Goal: Task Accomplishment & Management: Use online tool/utility

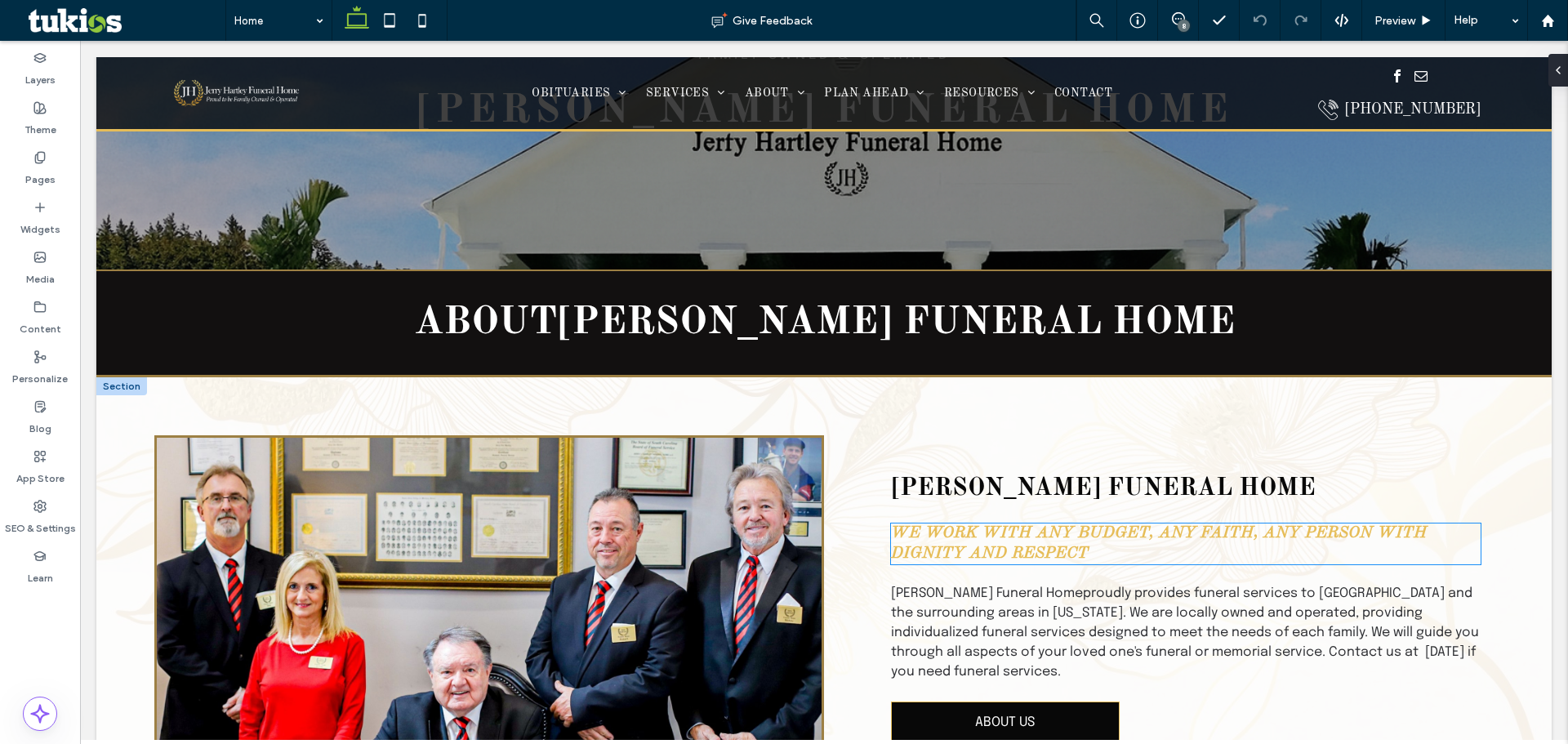
click at [929, 532] on span "We work with any budget, any faith, any person with dignity and respect" at bounding box center [1159, 543] width 536 height 37
click at [929, 532] on div "We work with any budget, any faith, any person with dignity and respect" at bounding box center [1185, 544] width 589 height 41
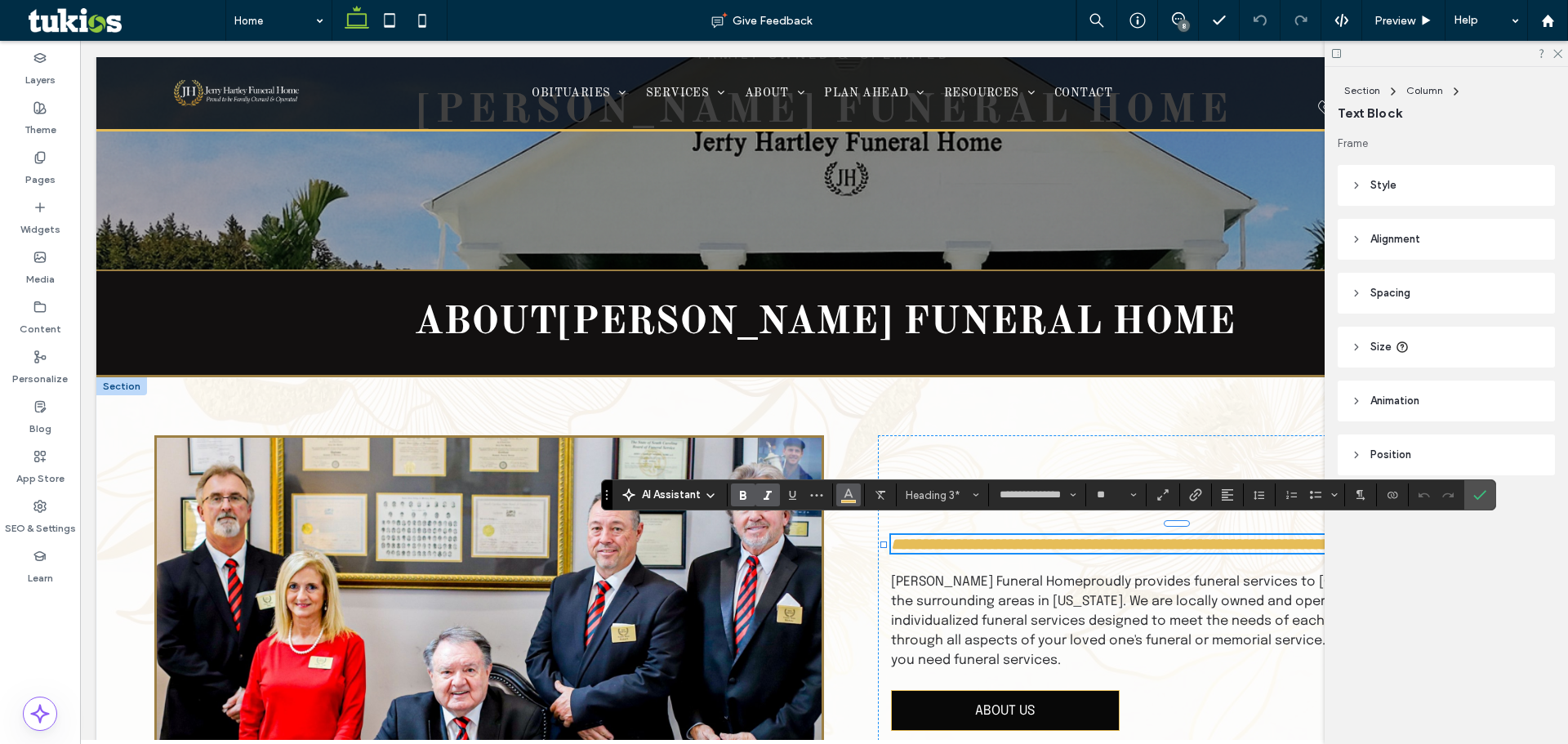
click at [839, 494] on button "Color" at bounding box center [848, 495] width 25 height 23
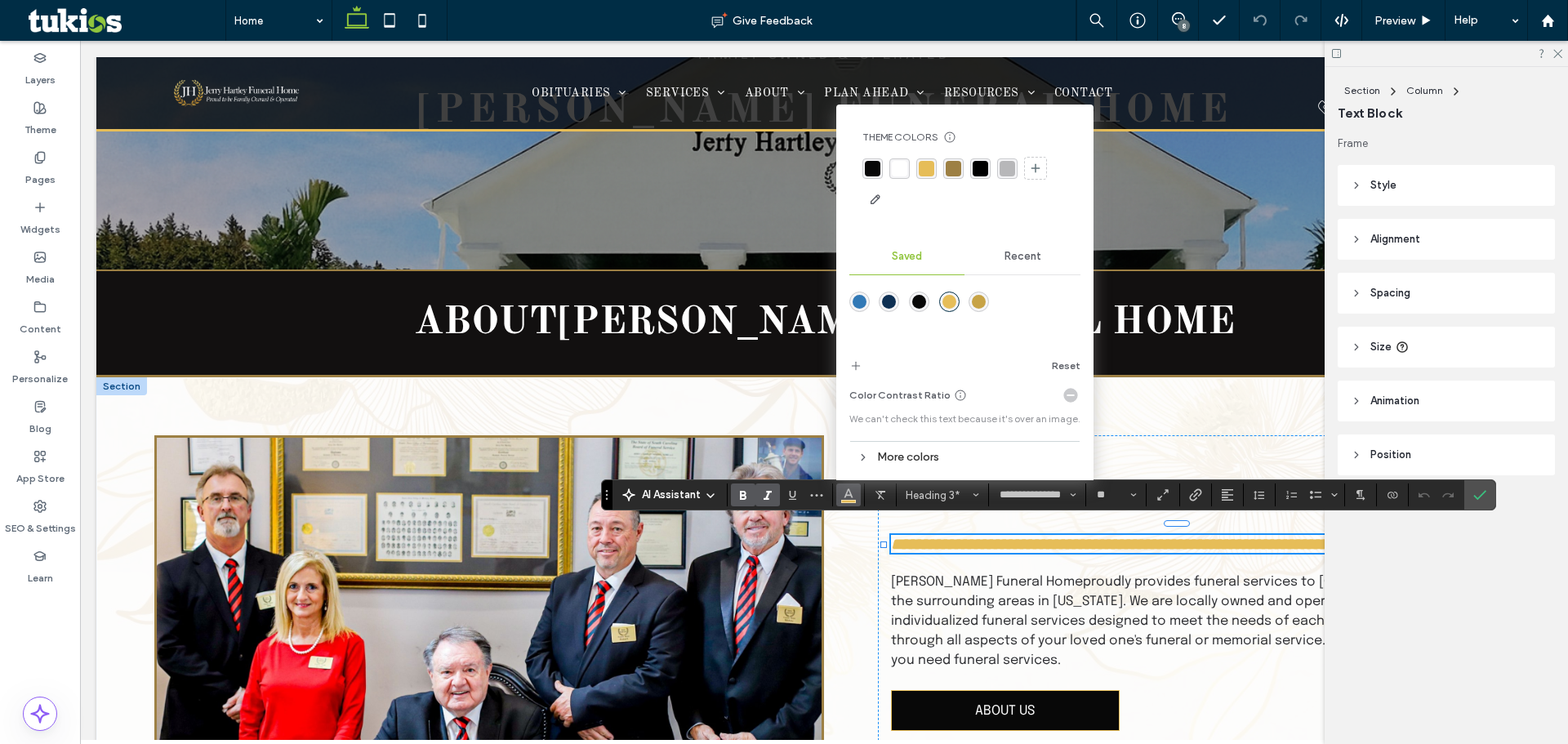
click at [948, 168] on div "rgba(157, 128, 68, 1)" at bounding box center [953, 169] width 16 height 16
click at [1469, 497] on label "Confirm" at bounding box center [1480, 495] width 25 height 30
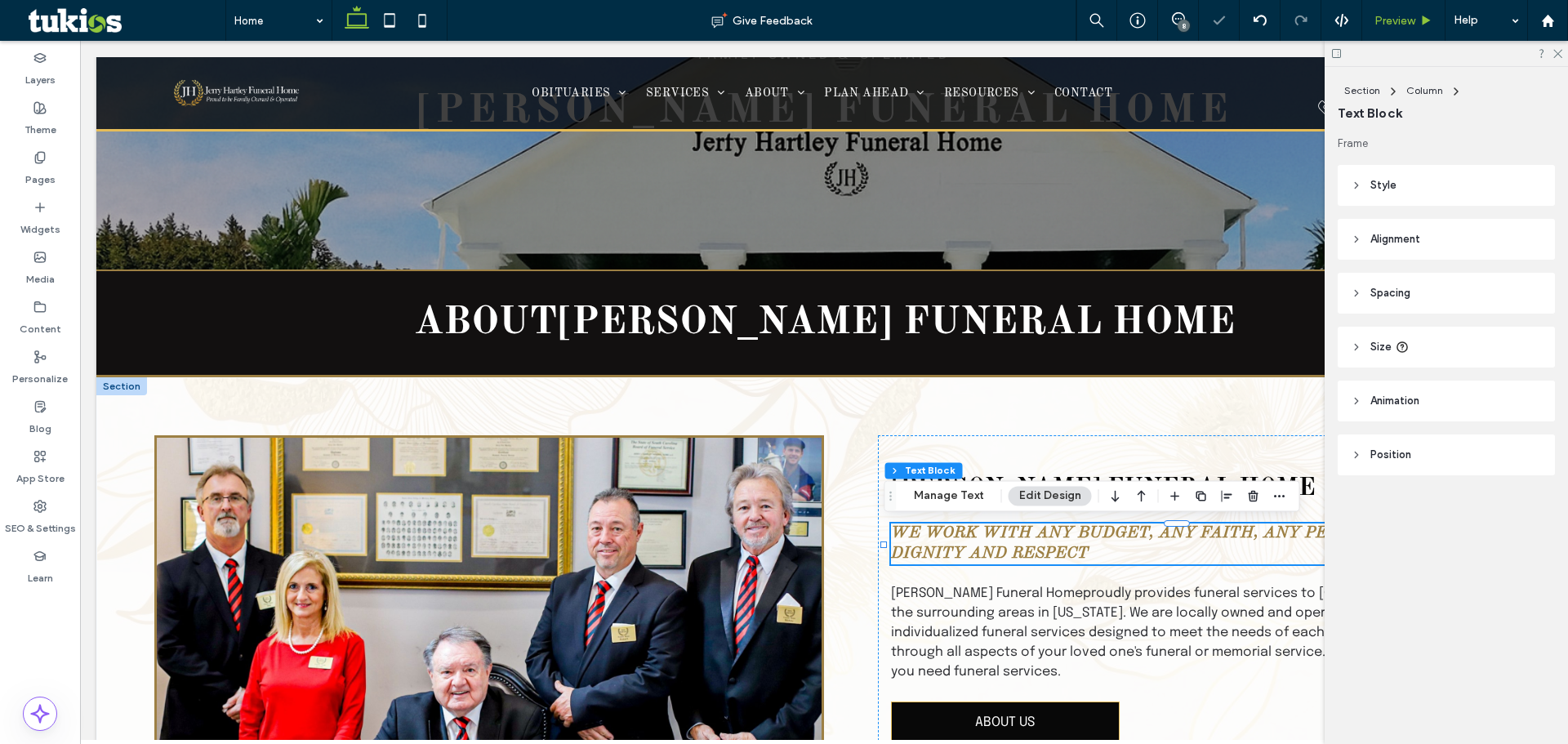
click at [1381, 35] on div "Preview" at bounding box center [1403, 21] width 83 height 41
click at [1381, 24] on span "Preview" at bounding box center [1395, 21] width 41 height 14
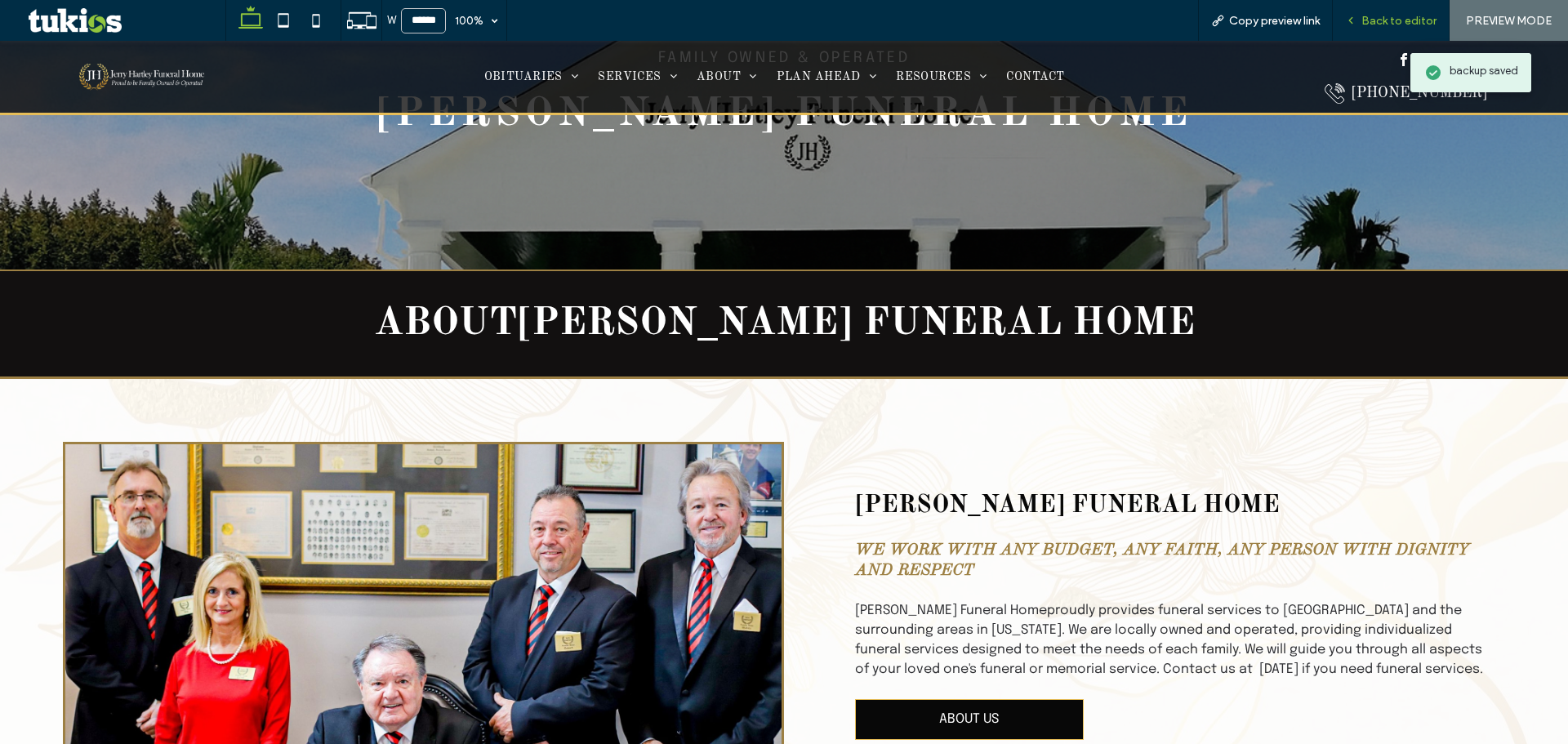
click at [1408, 23] on span "Back to editor" at bounding box center [1398, 21] width 75 height 14
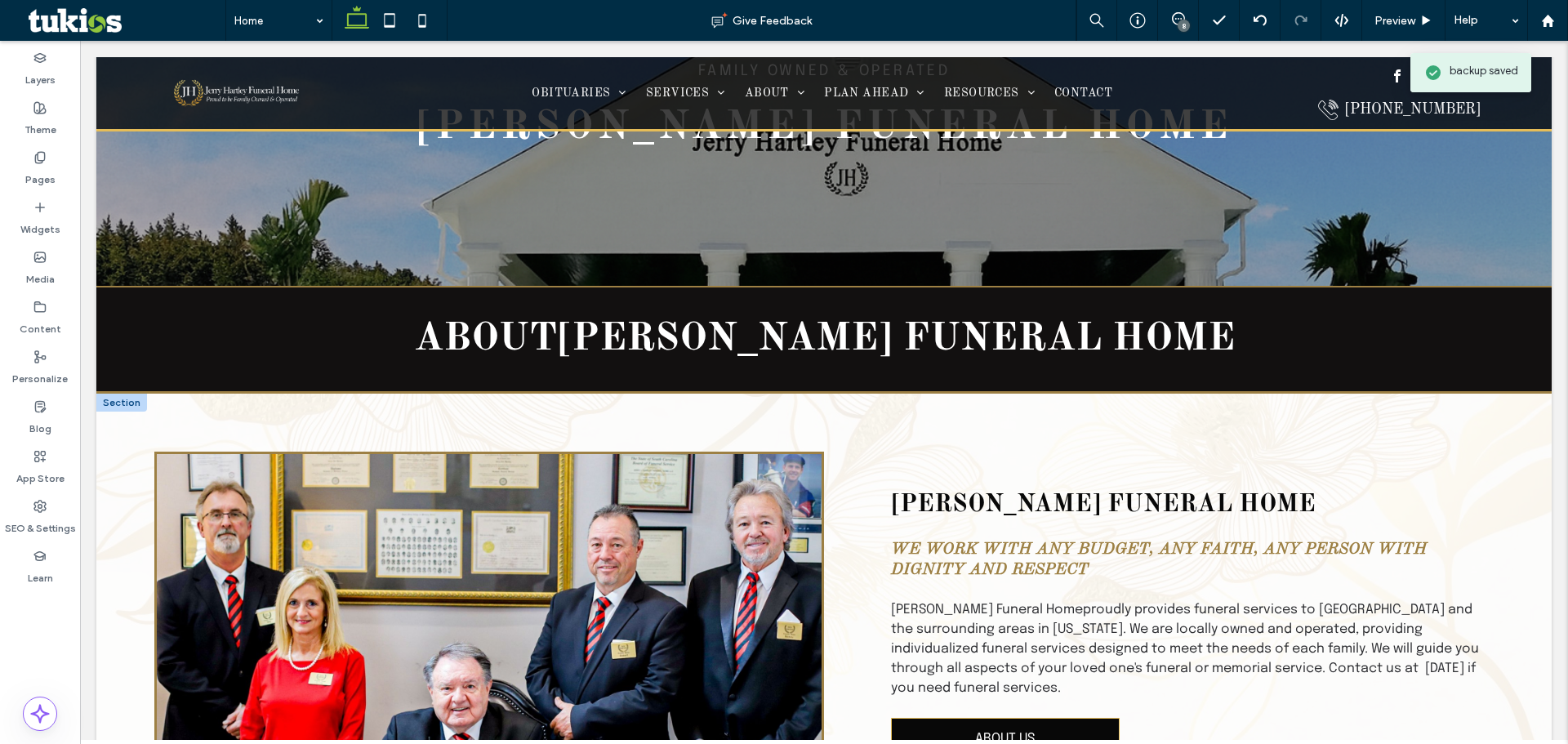
scroll to position [409, 0]
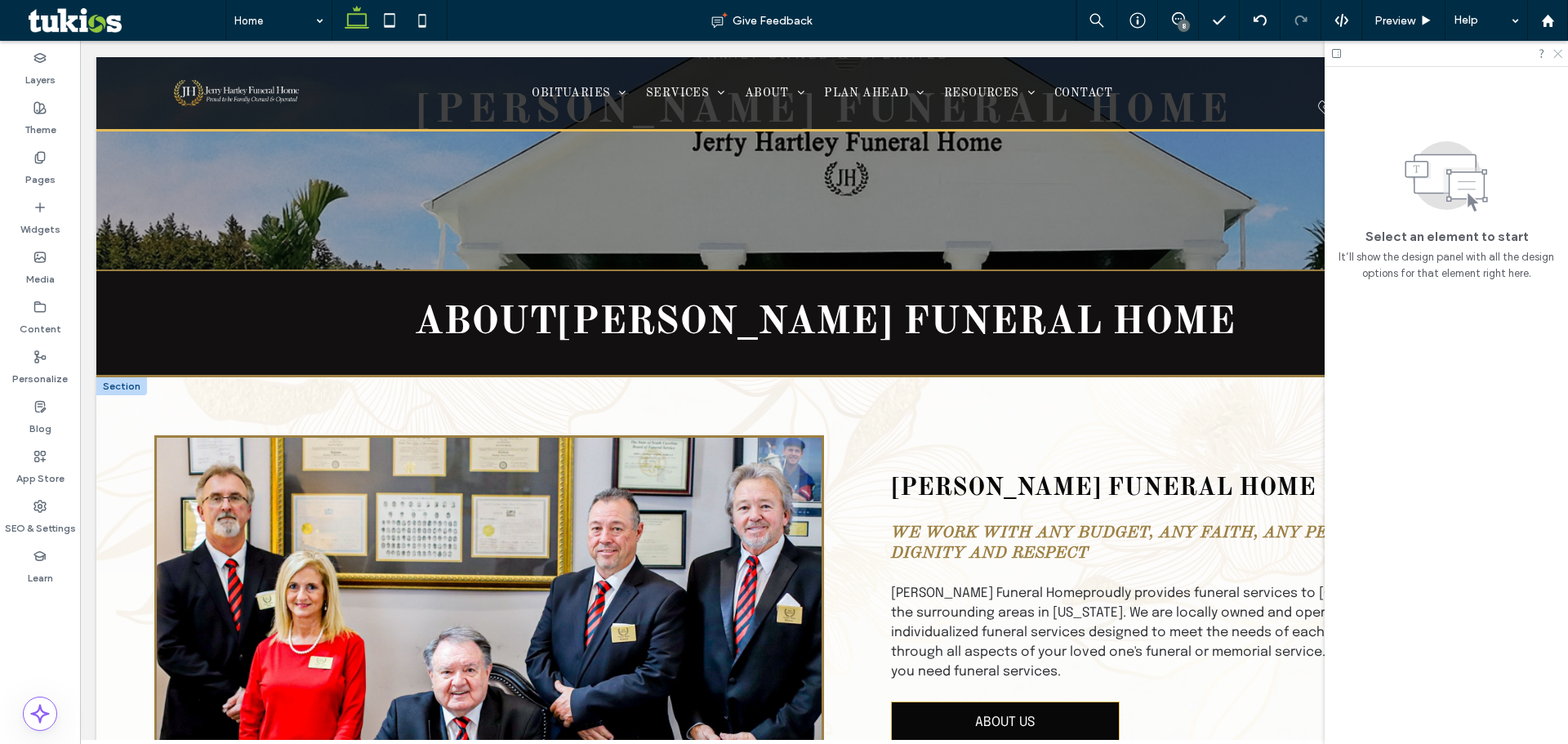
click at [1556, 51] on icon at bounding box center [1556, 53] width 11 height 11
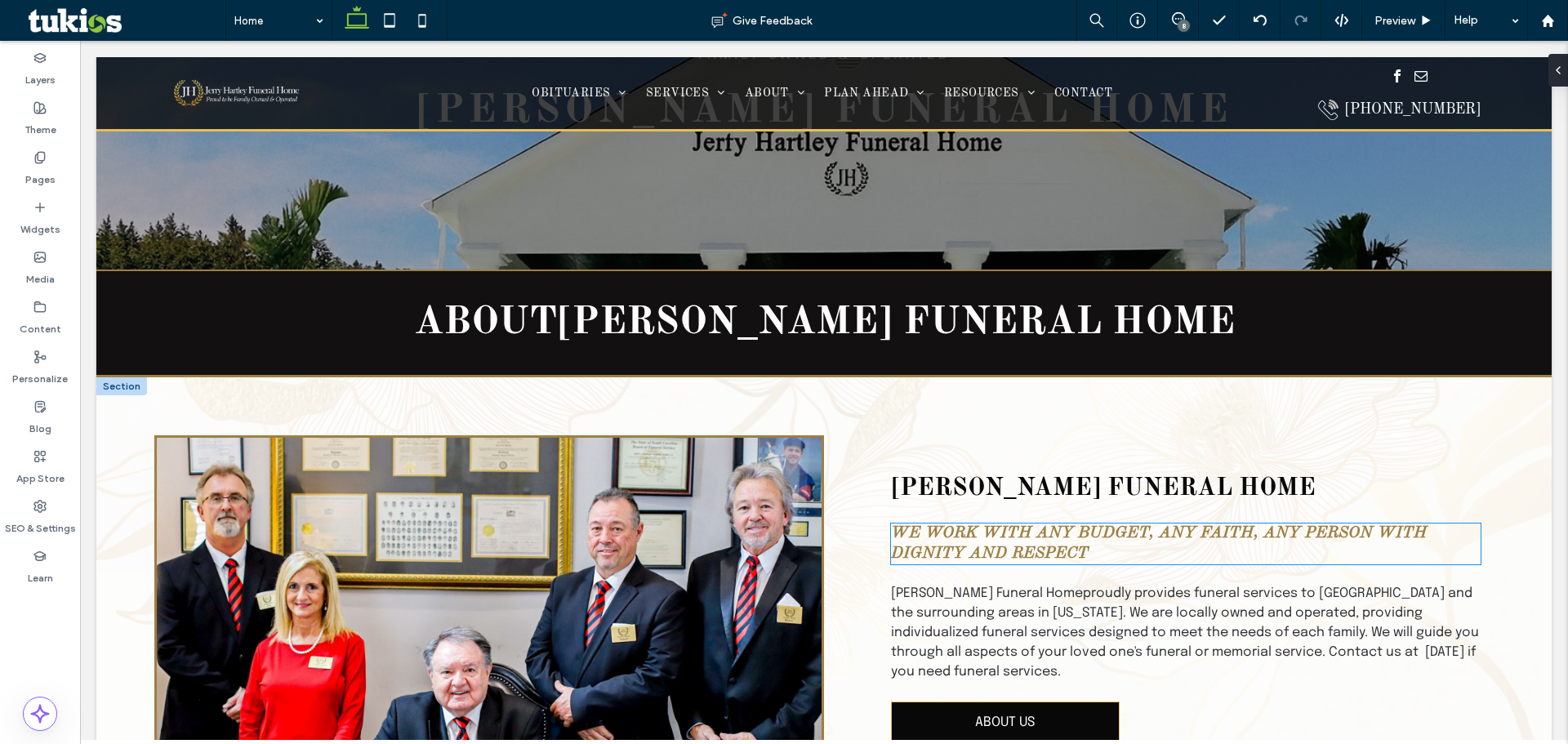
click at [1381, 531] on span "We work with any budget, any faith, any person with dignity and respect" at bounding box center [1159, 543] width 536 height 37
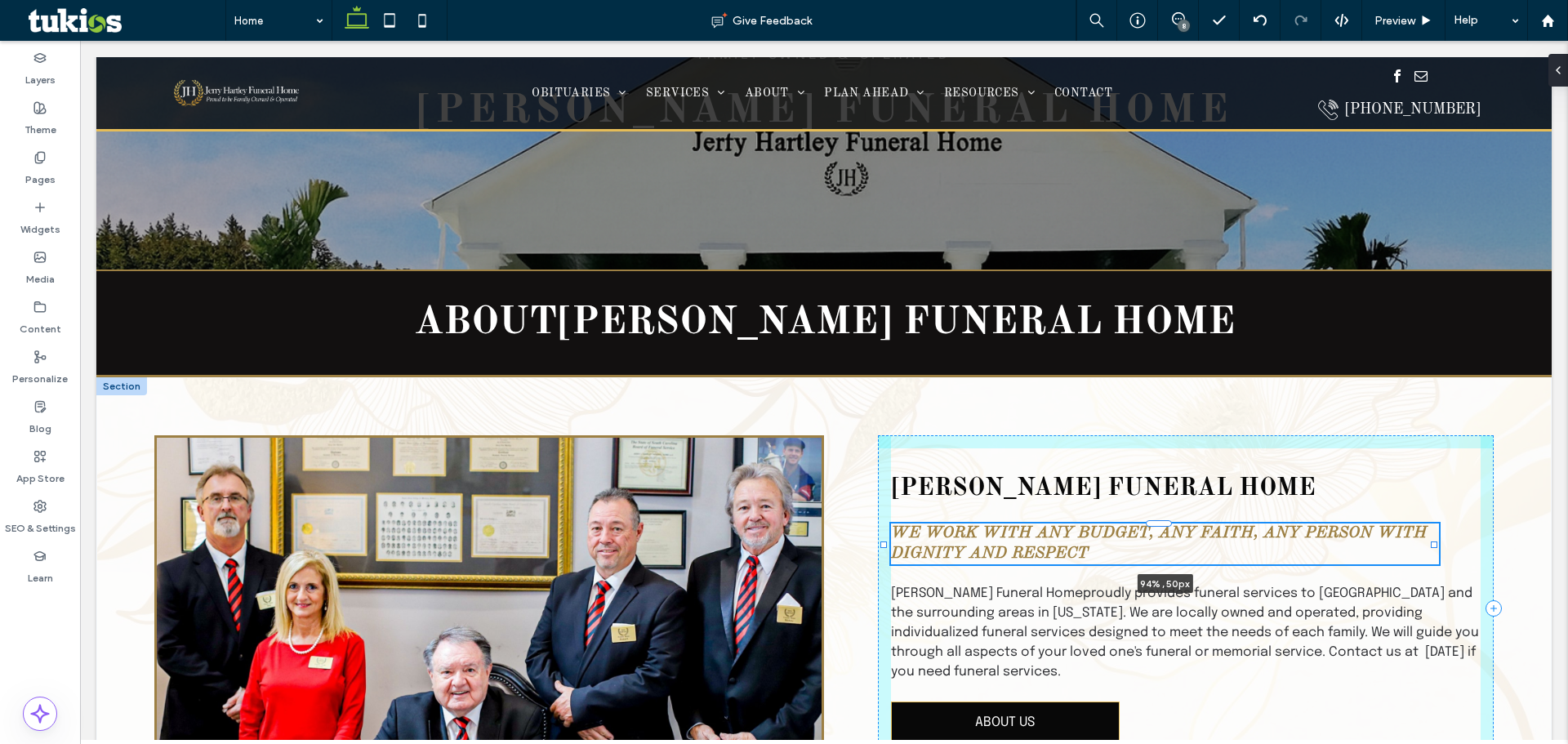
drag, startPoint x: 1469, startPoint y: 546, endPoint x: 1433, endPoint y: 541, distance: 36.3
click at [1433, 542] on div at bounding box center [1434, 545] width 7 height 7
type input "**"
type input "****"
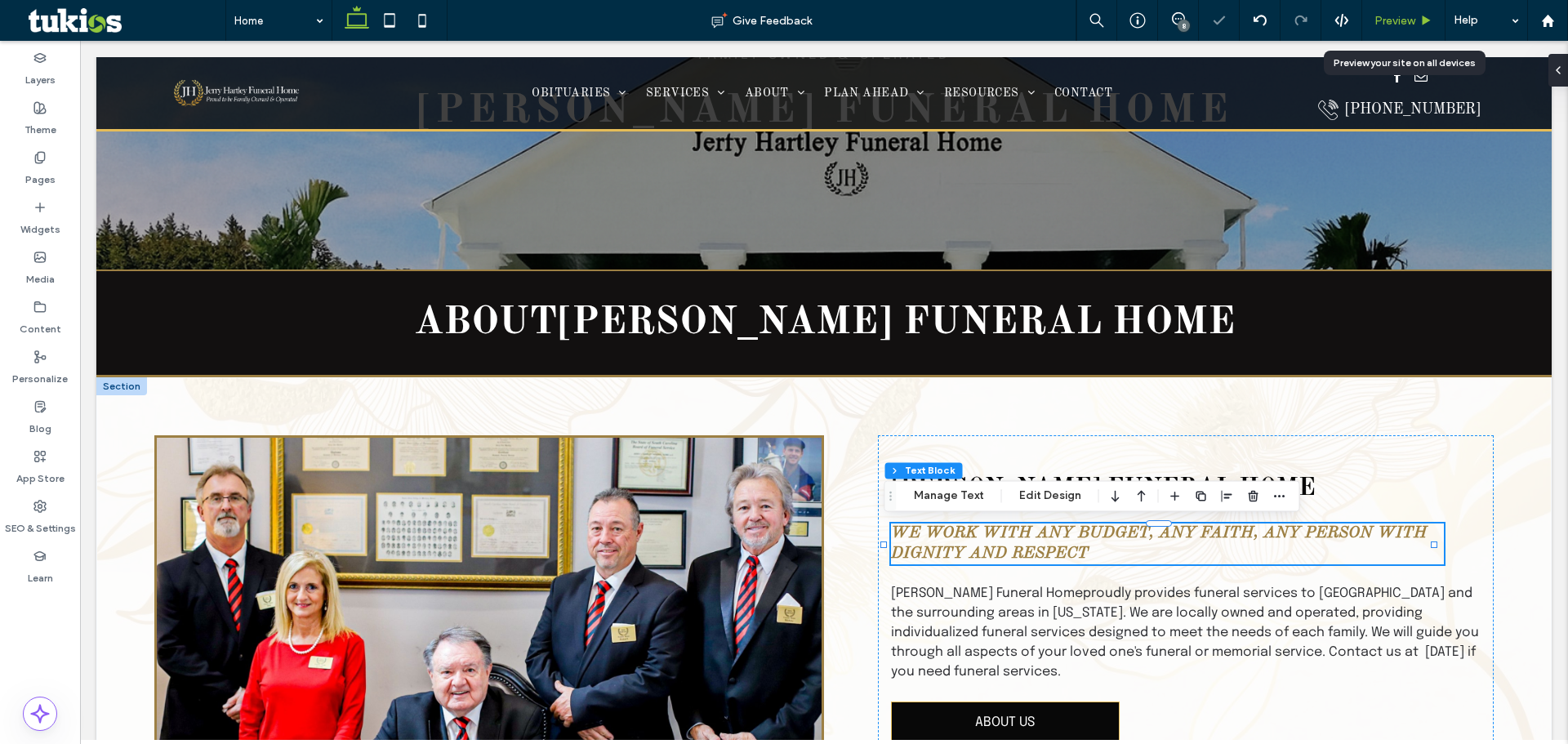
click at [1386, 24] on span "Preview" at bounding box center [1395, 21] width 41 height 14
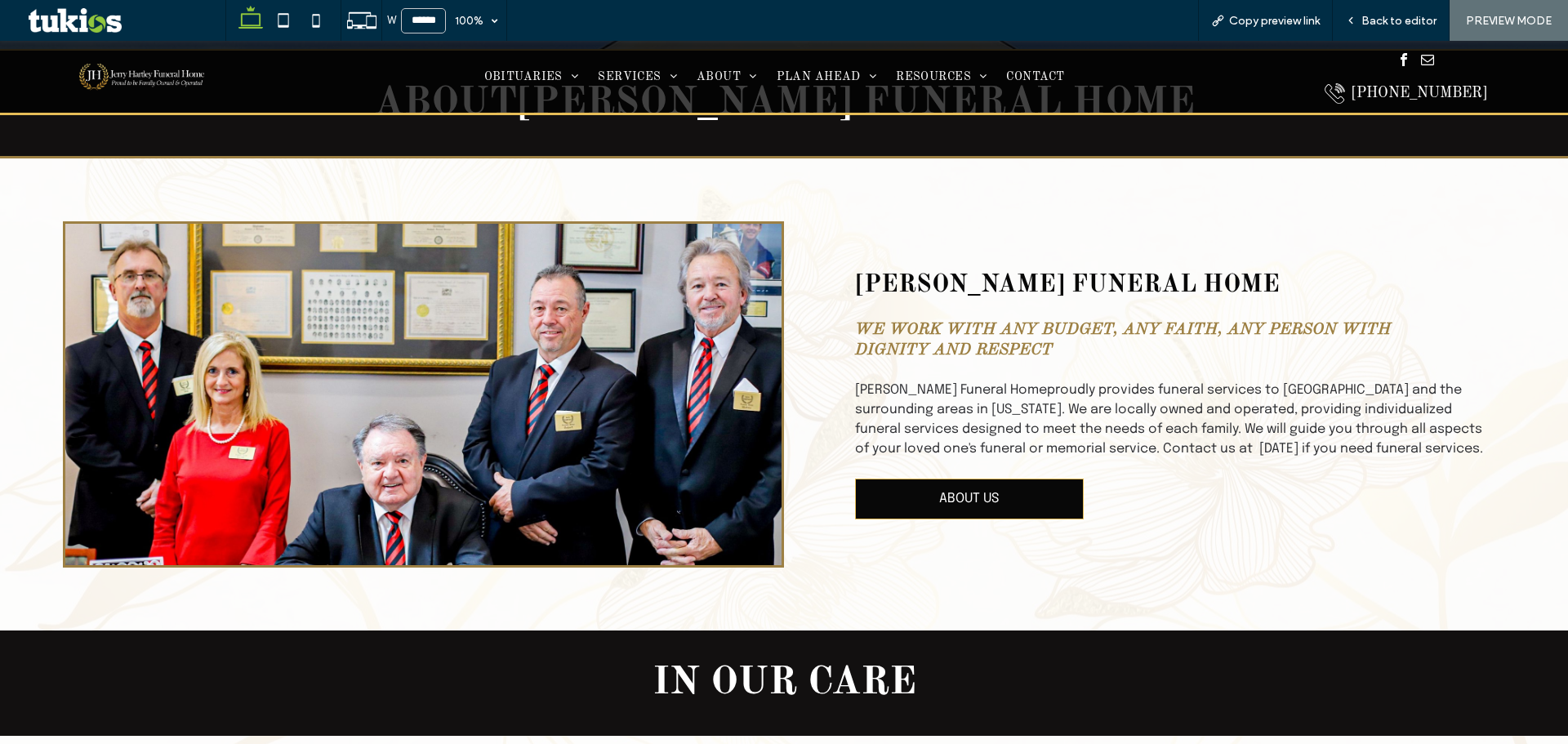
scroll to position [637, 0]
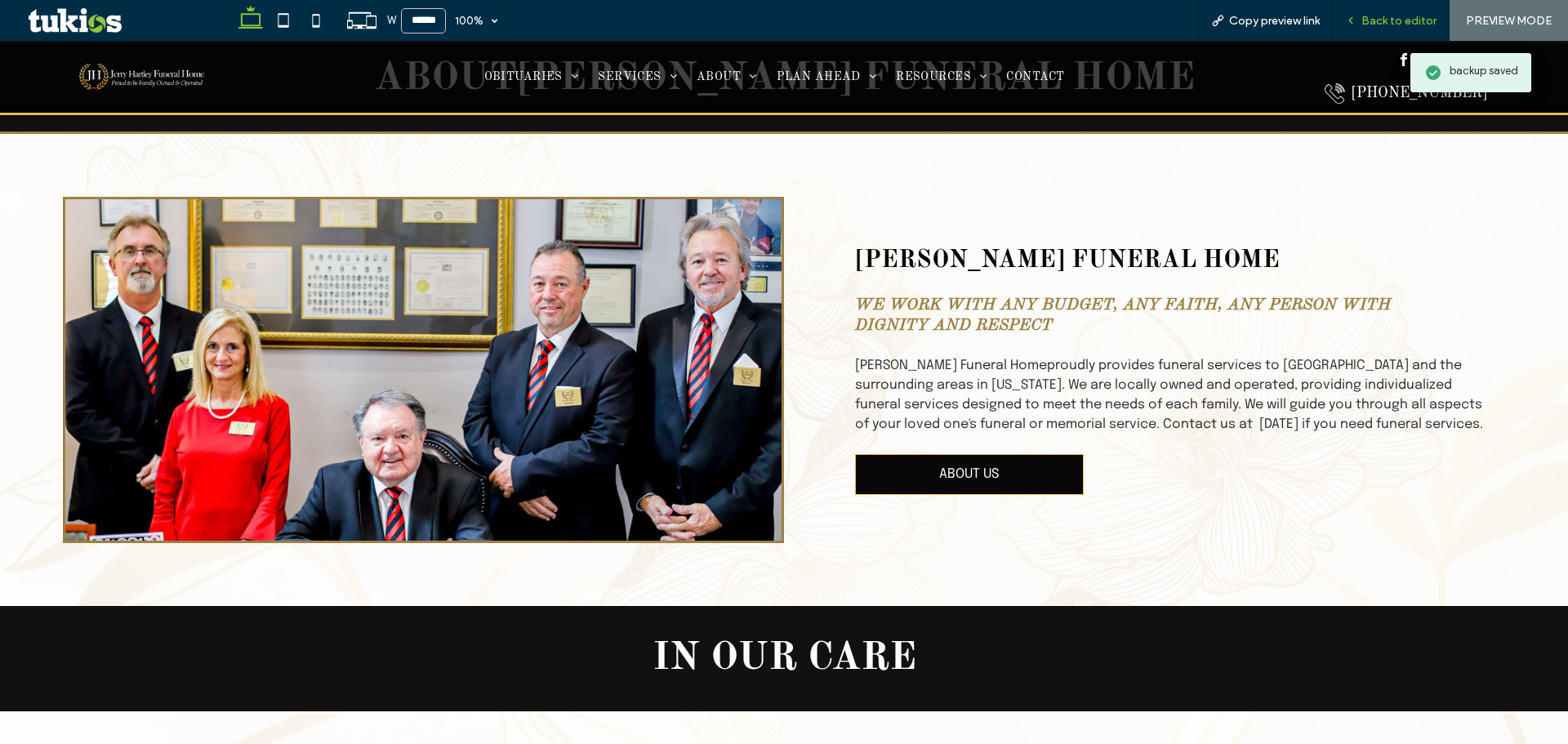
click at [1404, 19] on span "Back to editor" at bounding box center [1398, 21] width 75 height 14
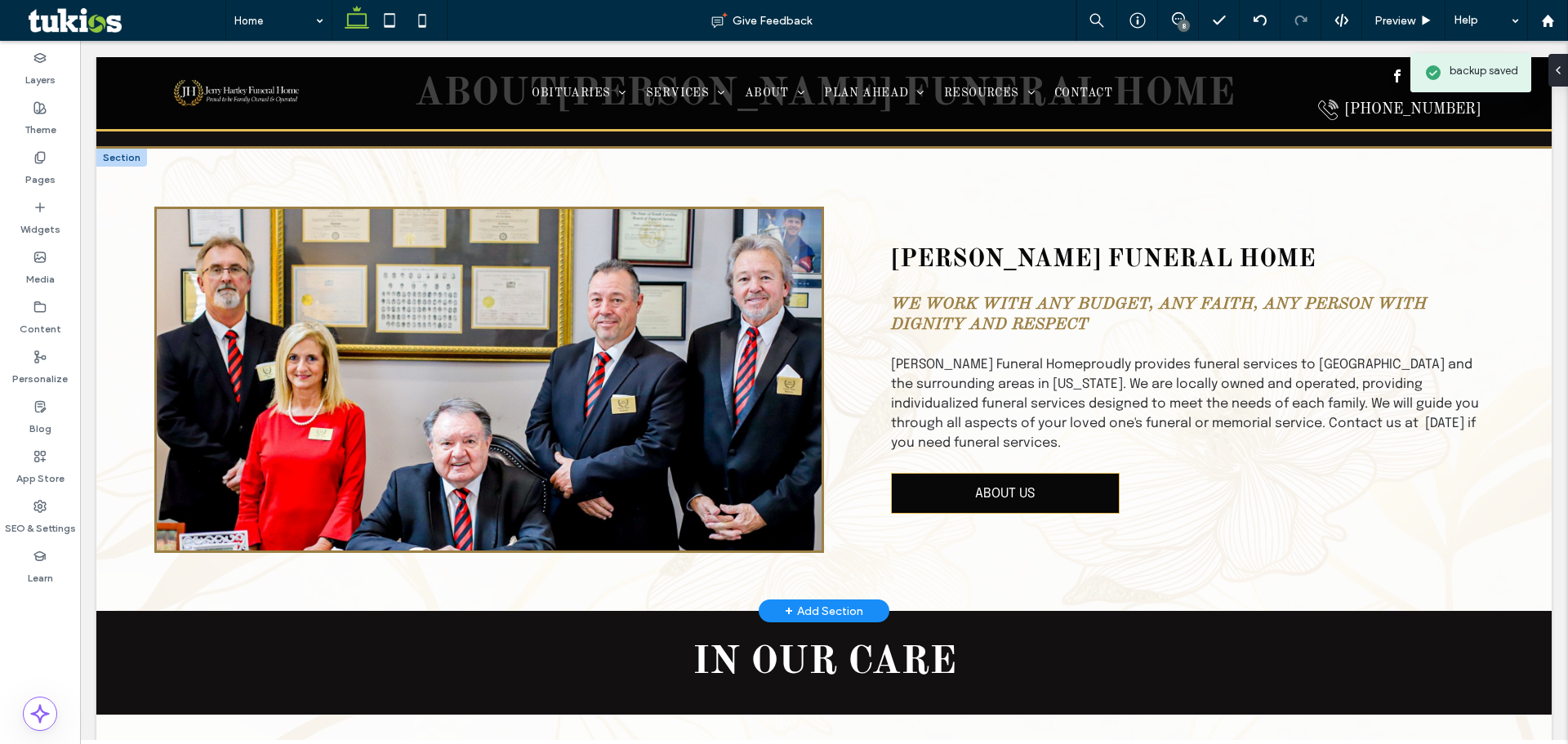
scroll to position [653, 0]
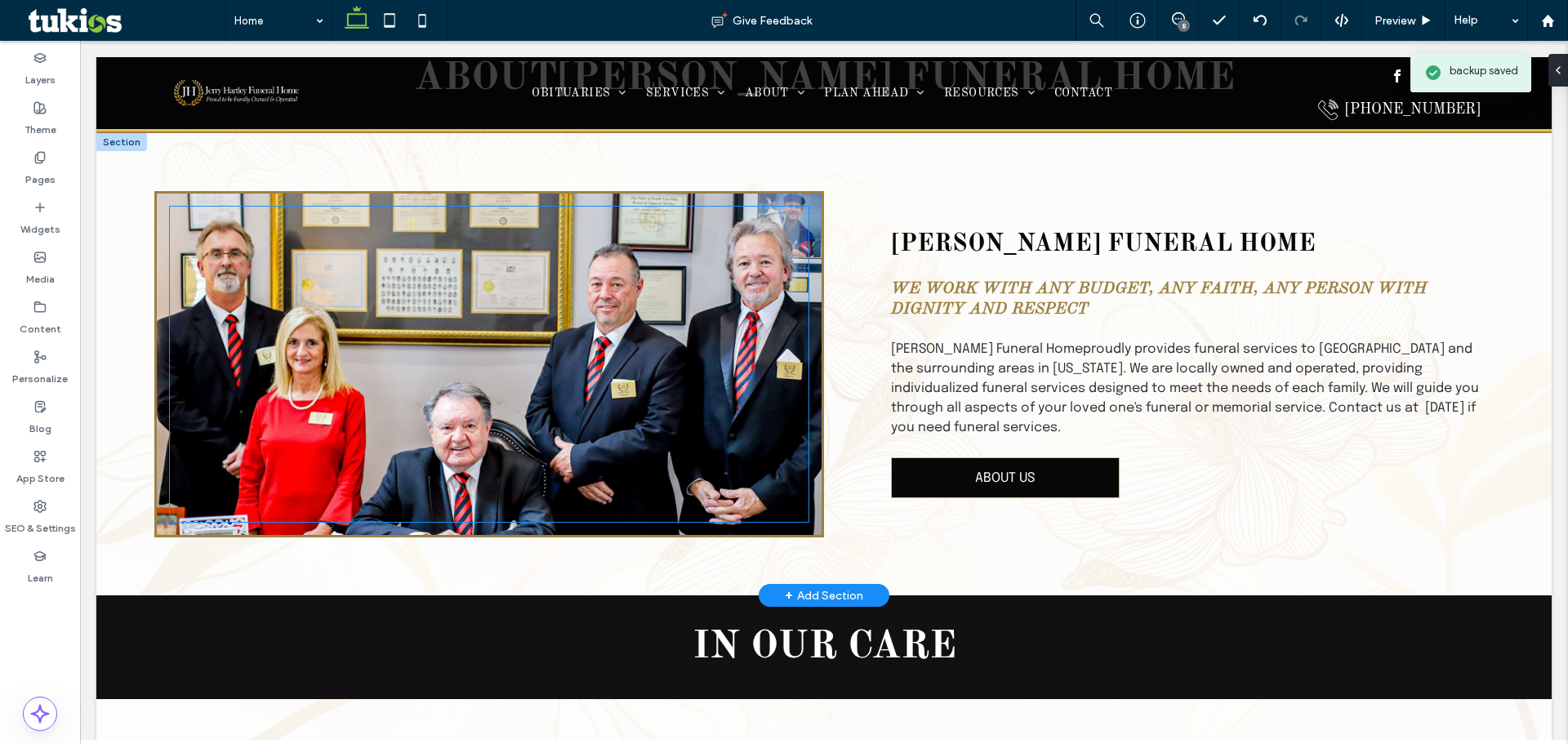
click at [673, 411] on div at bounding box center [489, 364] width 639 height 316
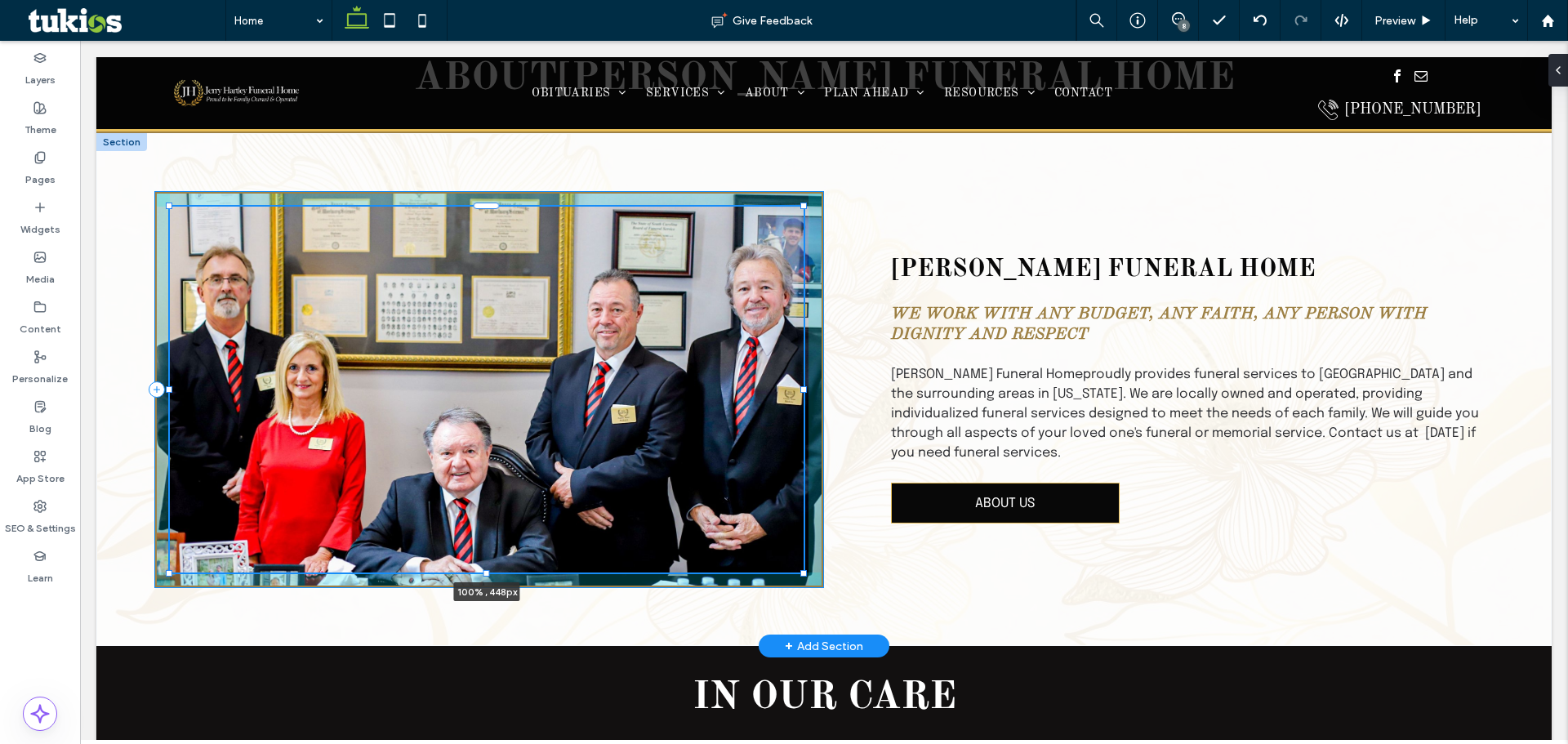
drag, startPoint x: 805, startPoint y: 523, endPoint x: 805, endPoint y: 548, distance: 25.0
click at [805, 548] on div "100% , 448px [PERSON_NAME] Funeral Home We work with any budget, any faith, any…" at bounding box center [823, 390] width 1455 height 514
type input "***"
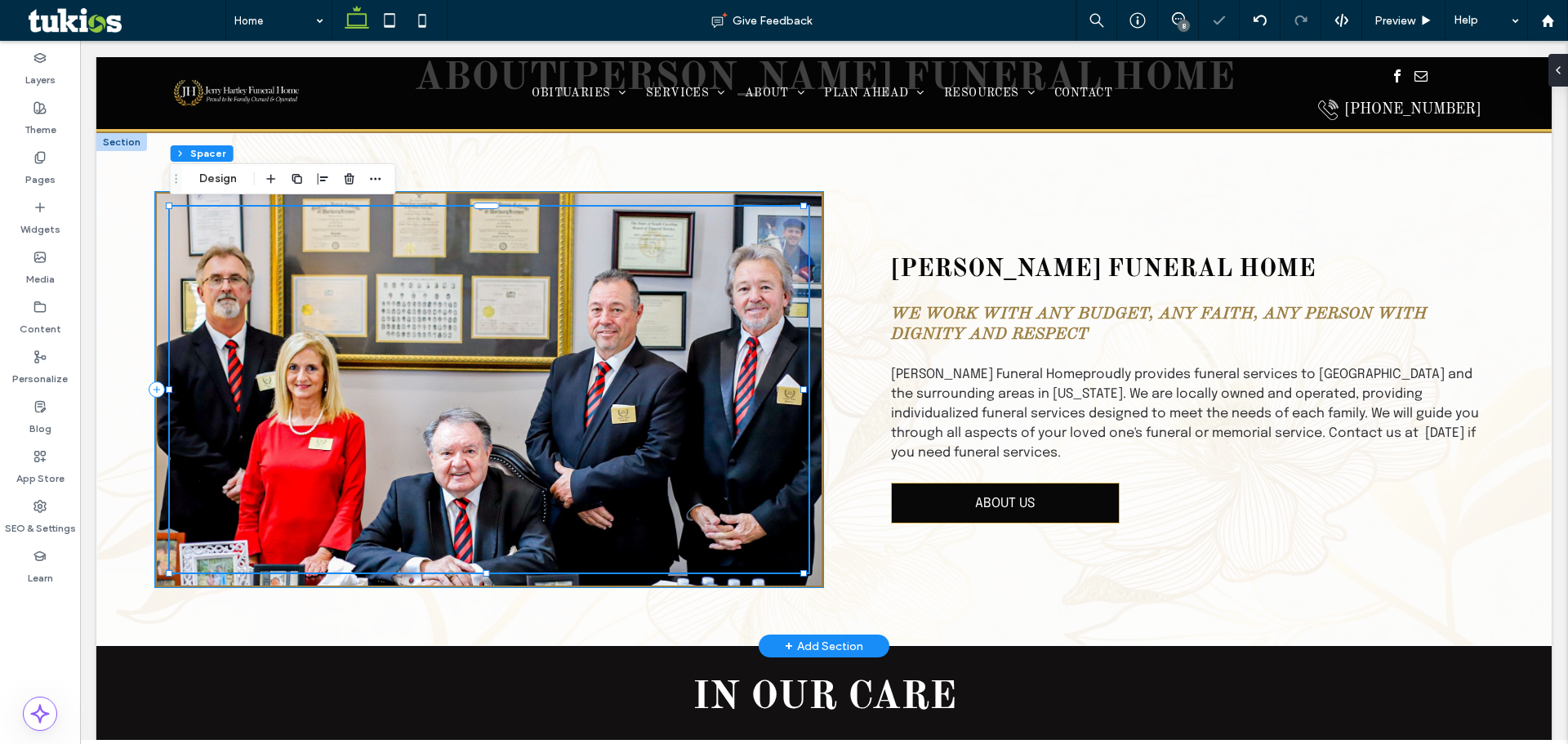
click at [811, 363] on div "100% , 448px" at bounding box center [489, 390] width 670 height 397
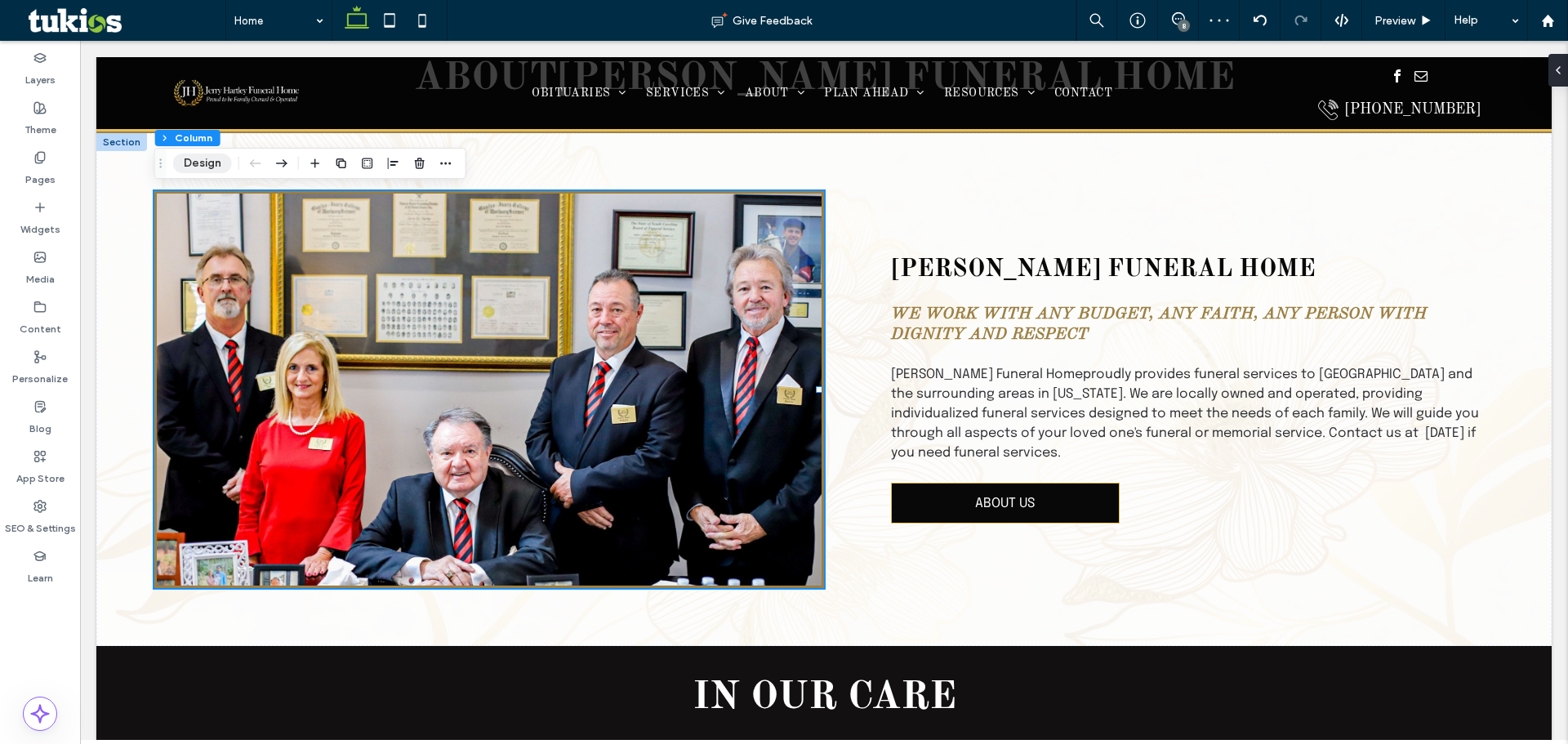
click at [185, 159] on button "Design" at bounding box center [203, 164] width 59 height 20
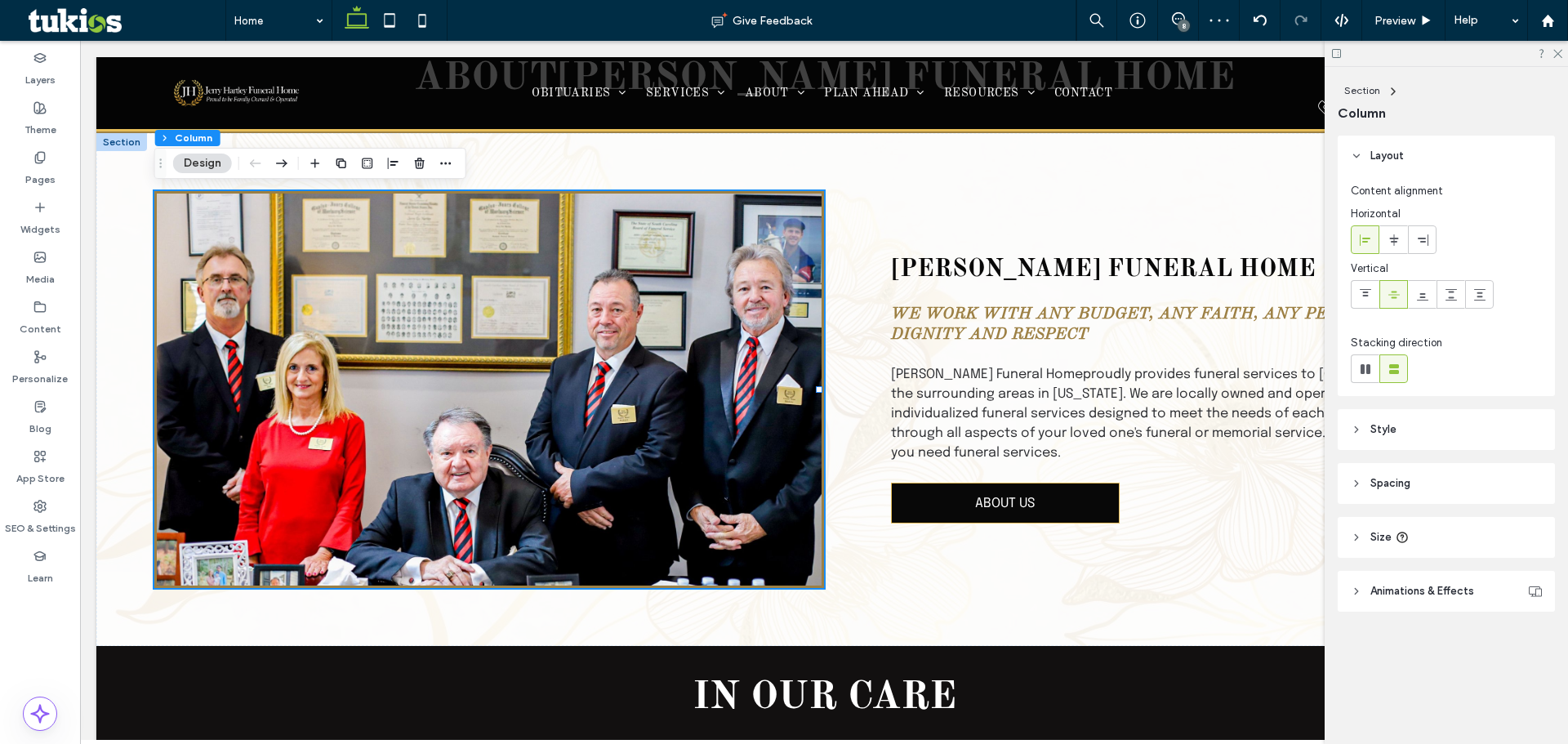
click at [1377, 431] on span "Style" at bounding box center [1383, 430] width 26 height 16
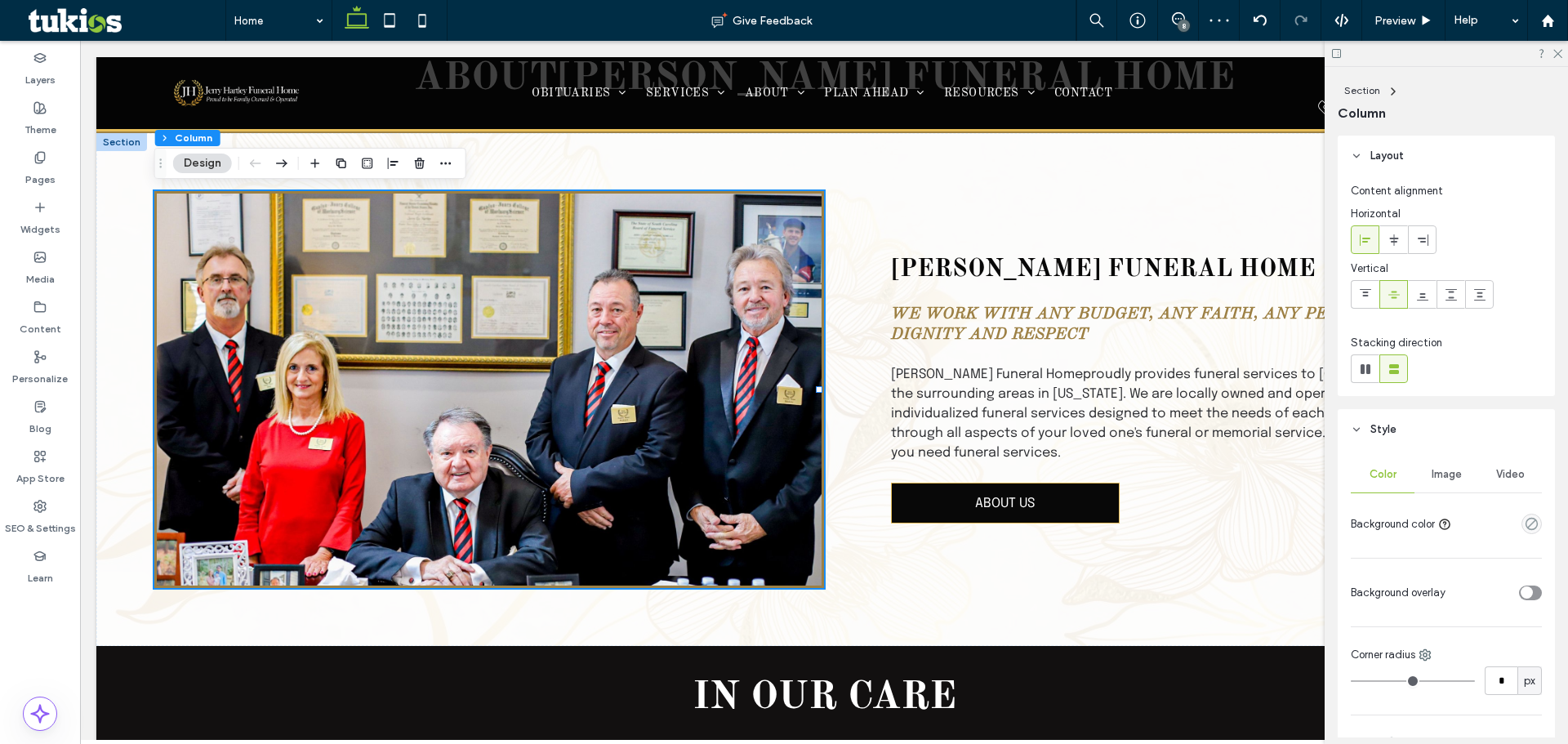
scroll to position [81, 0]
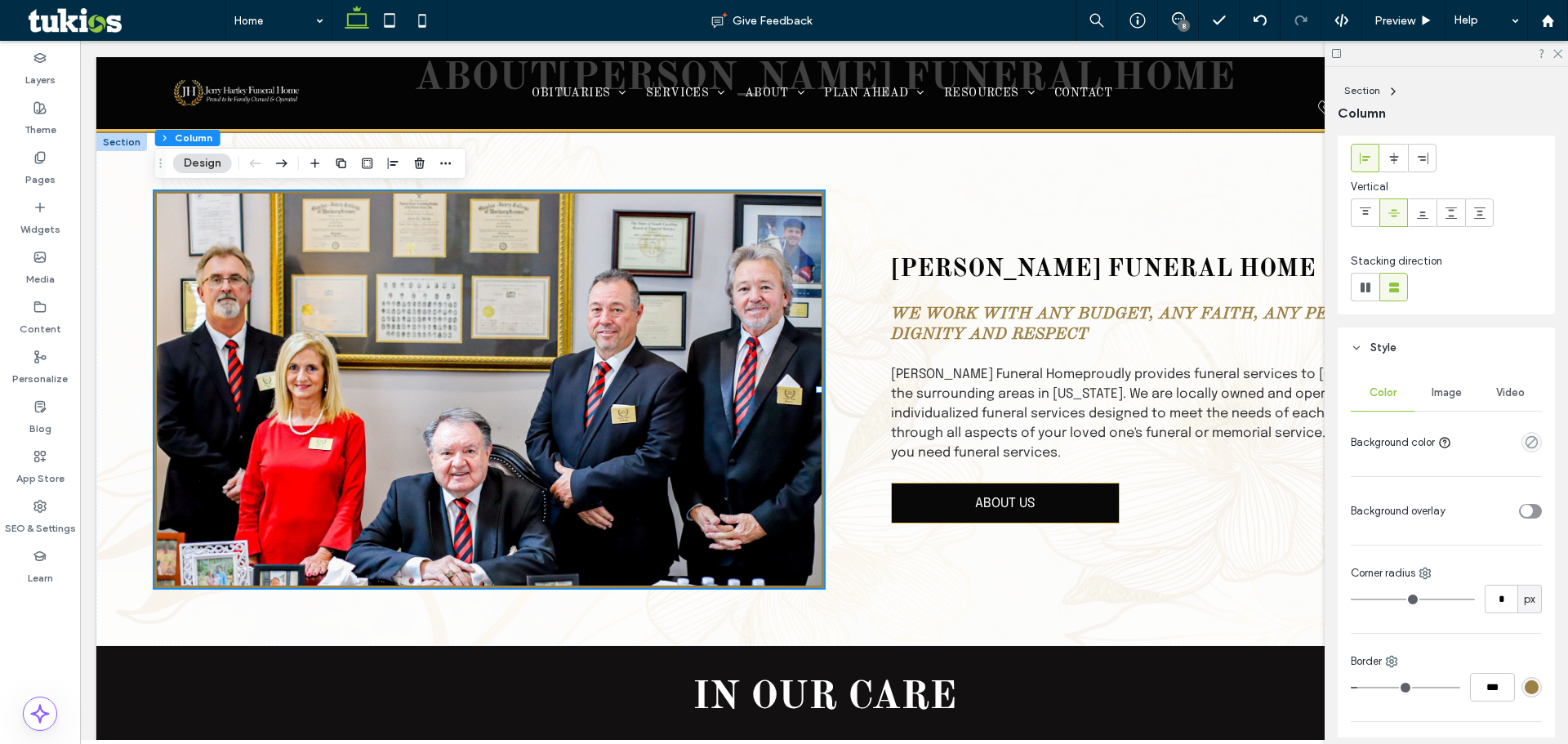
click at [1438, 392] on span "Image" at bounding box center [1446, 393] width 30 height 13
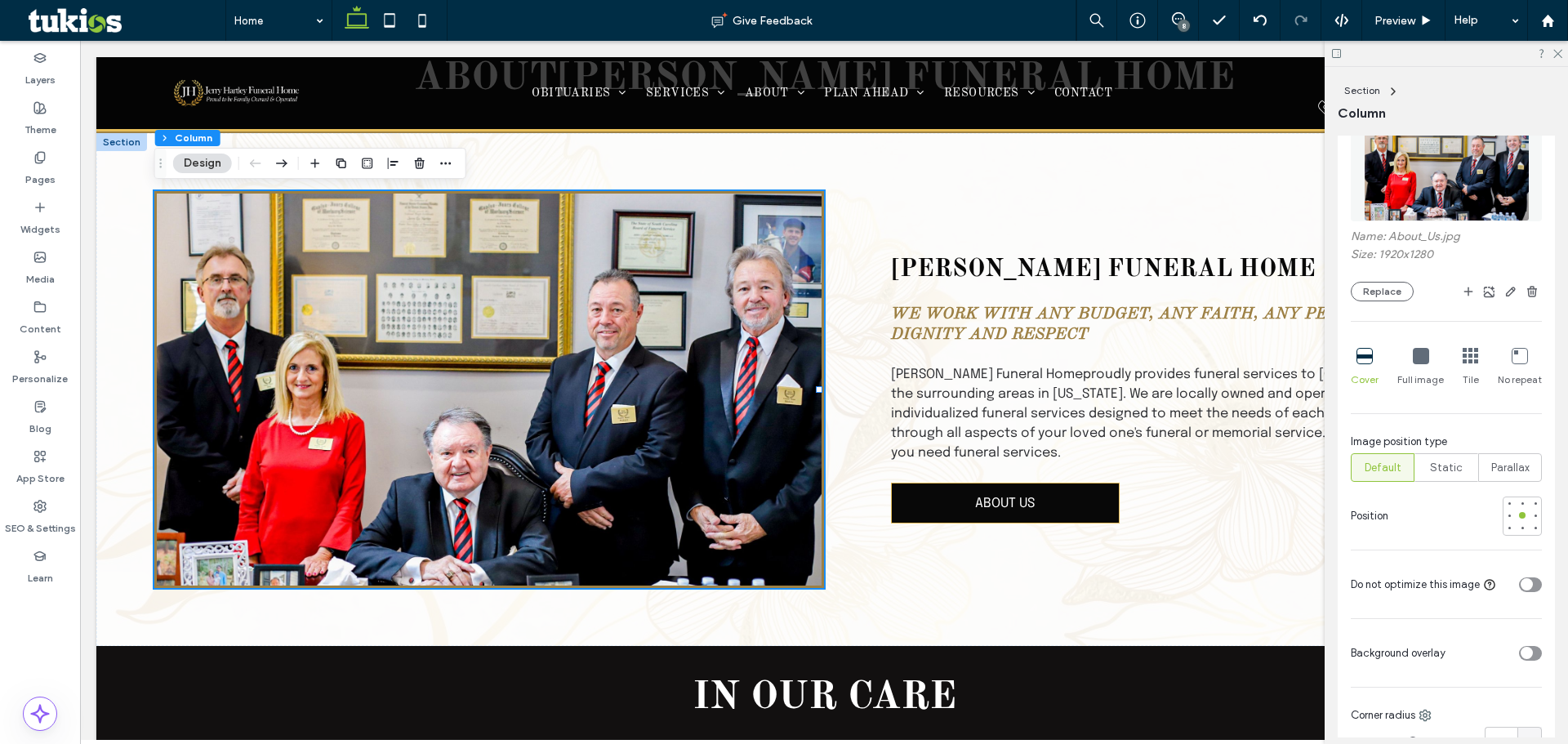
scroll to position [409, 0]
click at [1516, 522] on div at bounding box center [1522, 528] width 12 height 12
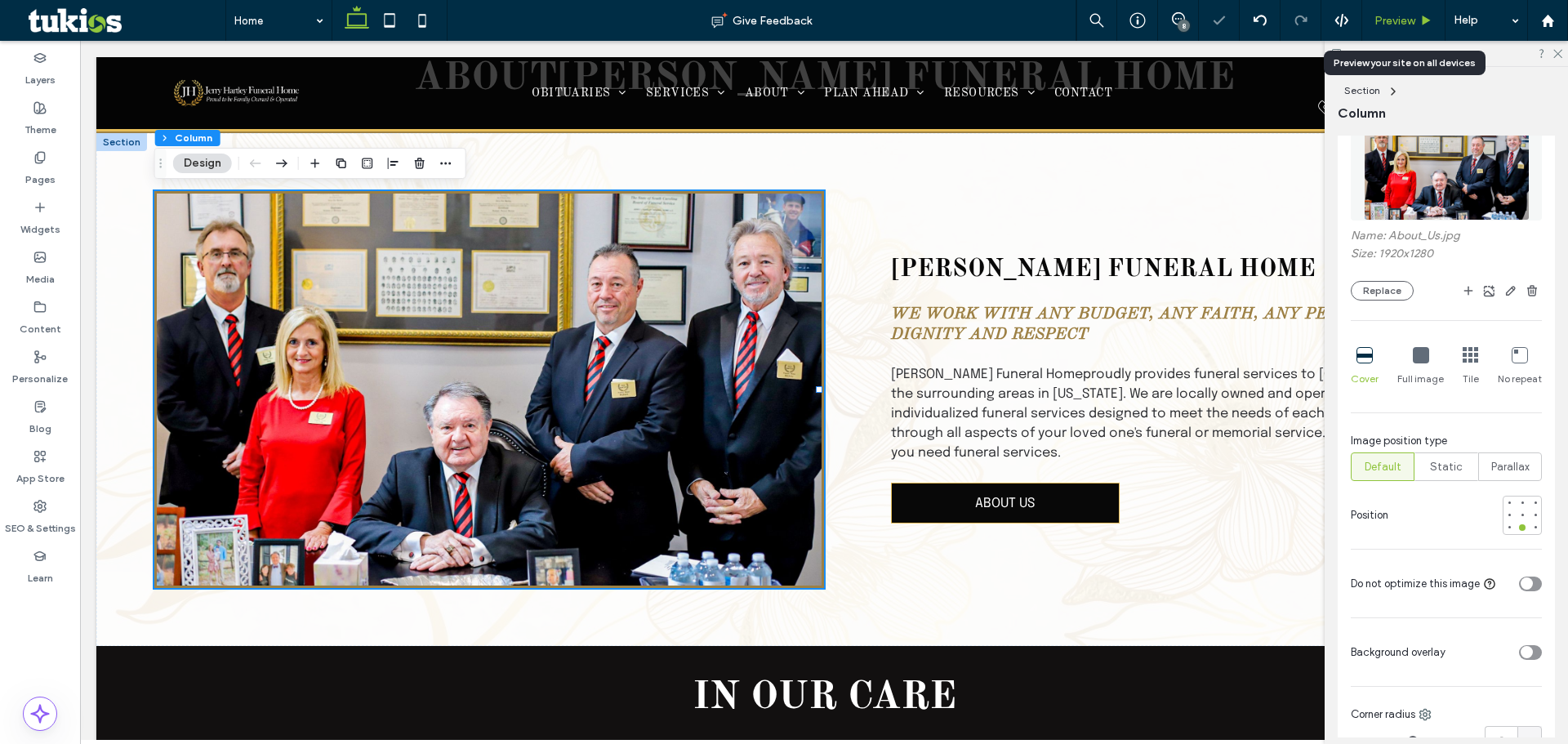
click at [1394, 17] on span "Preview" at bounding box center [1395, 21] width 41 height 14
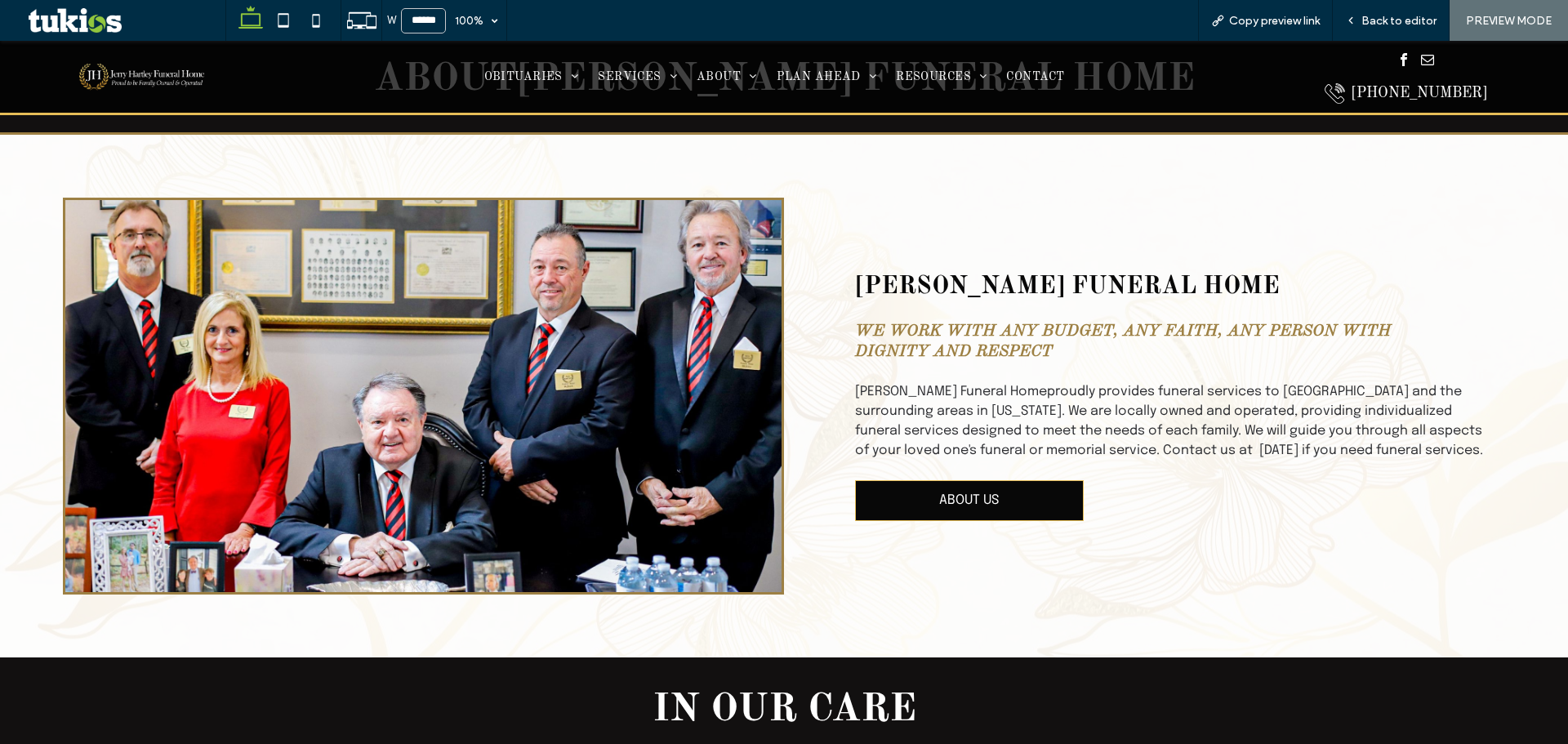
scroll to position [637, 0]
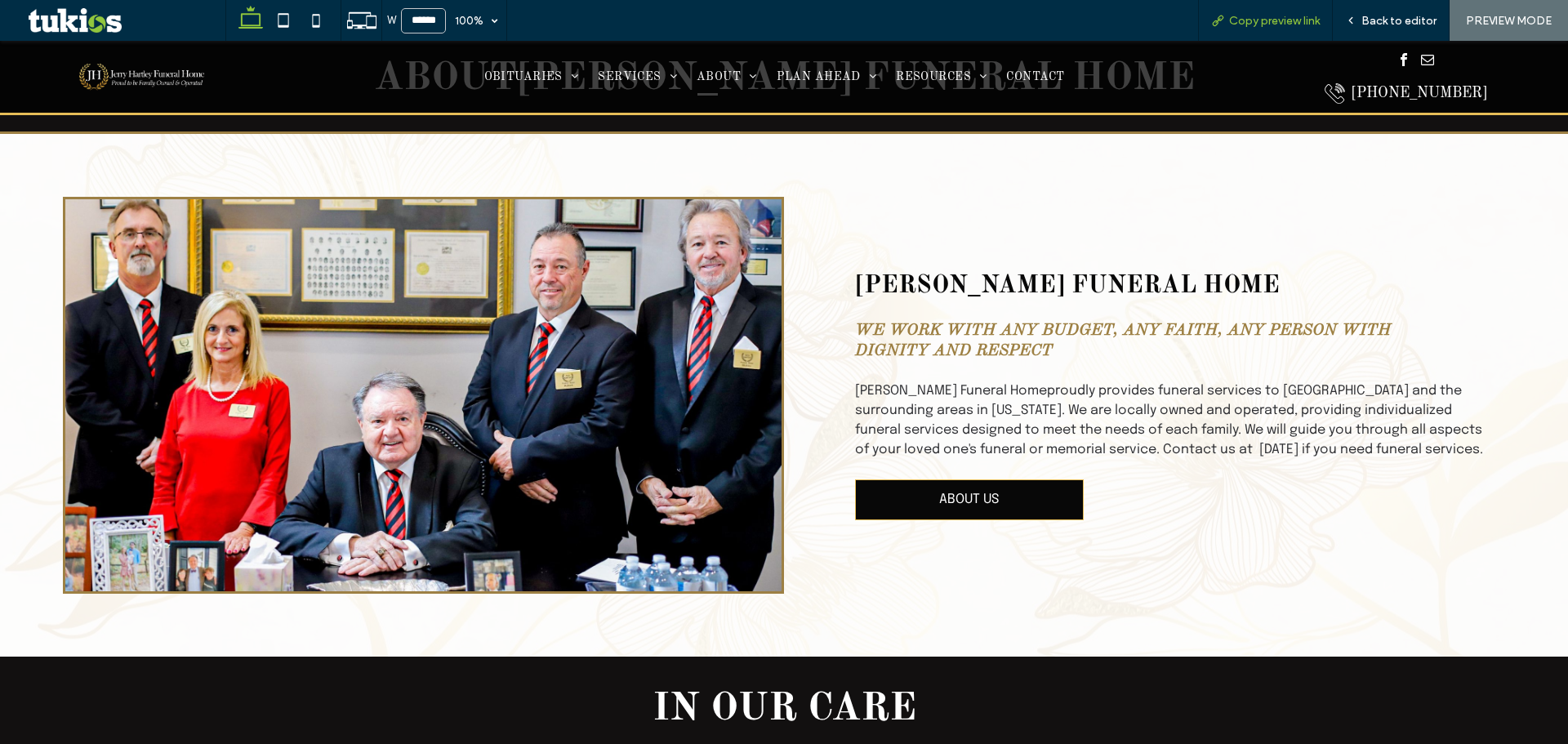
click at [1281, 30] on div "Copy preview link" at bounding box center [1266, 21] width 135 height 41
